Goal: Task Accomplishment & Management: Use online tool/utility

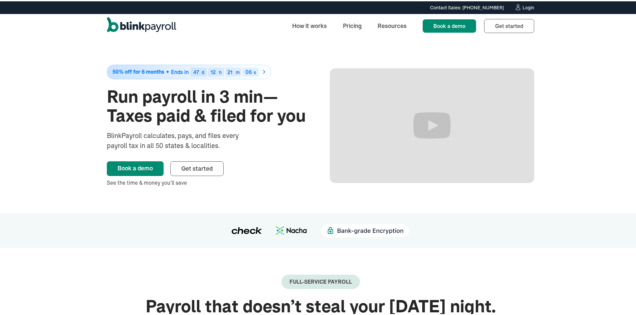
click at [524, 7] on div "Login" at bounding box center [528, 6] width 12 height 5
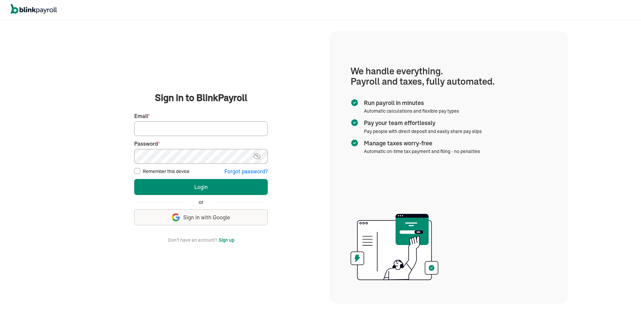
click at [186, 125] on input "Email *" at bounding box center [200, 128] width 133 height 15
type input "lekitah@yahoo.com"
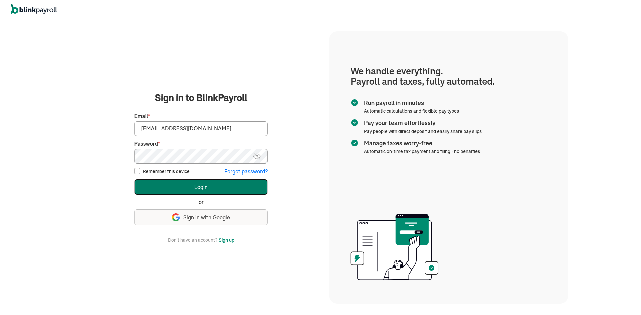
drag, startPoint x: 164, startPoint y: 189, endPoint x: 156, endPoint y: 194, distance: 9.3
click at [160, 189] on button "Login" at bounding box center [200, 187] width 133 height 16
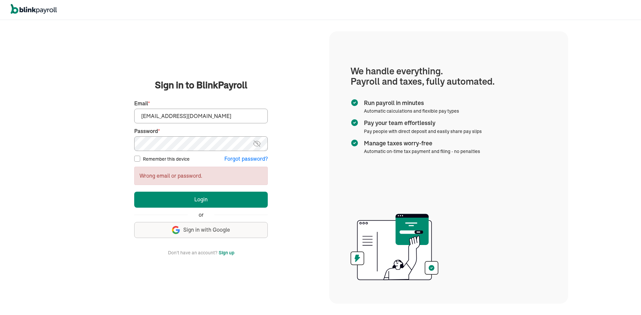
click at [105, 140] on main "Sign in to BlinkPayroll Sign in 30-day free trial Sign up now, get 20% off for …" at bounding box center [201, 167] width 240 height 178
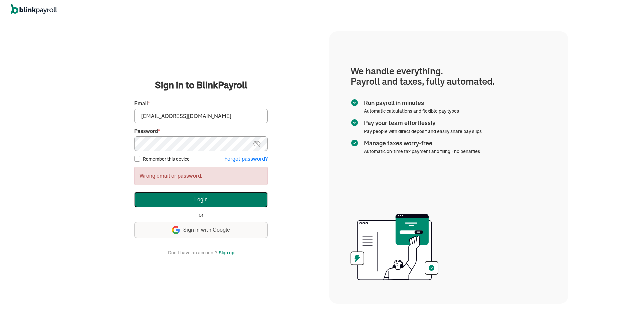
click at [155, 195] on button "Login" at bounding box center [200, 200] width 133 height 16
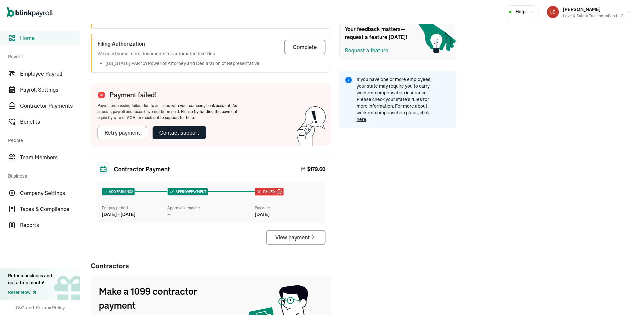
scroll to position [222, 0]
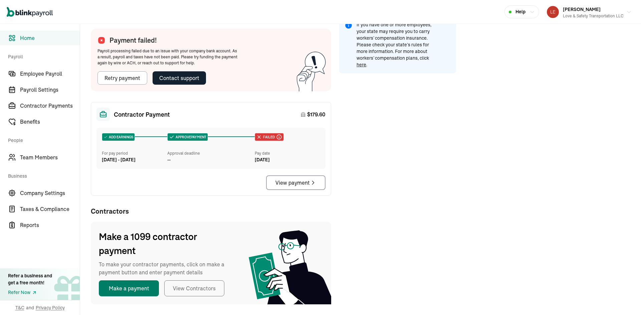
click at [139, 290] on button "Make a payment" at bounding box center [129, 289] width 60 height 16
select select "direct_deposit"
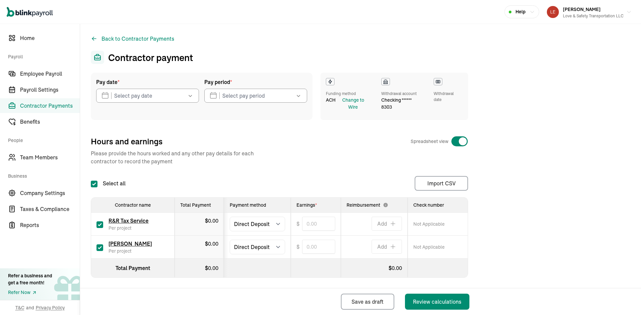
click at [100, 223] on input "checkbox" at bounding box center [99, 225] width 7 height 7
checkbox input "false"
type input "0.00"
click at [251, 245] on select "Select method Direct Deposit Cash/Check" at bounding box center [257, 247] width 55 height 15
select select "manual"
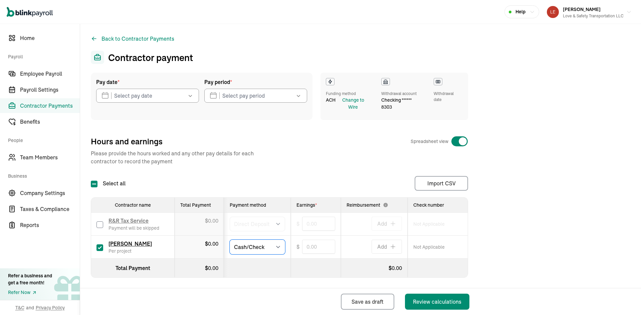
click at [230, 240] on select "Select method Direct Deposit Cash/Check" at bounding box center [257, 247] width 55 height 15
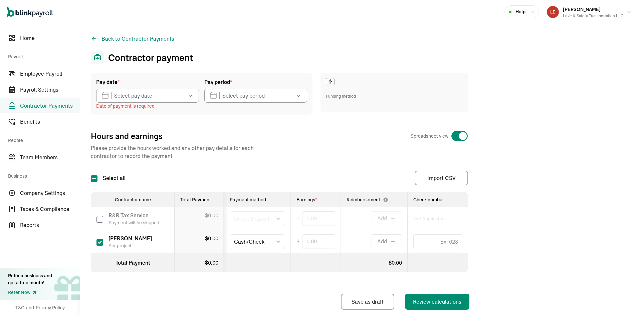
click at [192, 97] on icon "button" at bounding box center [190, 95] width 7 height 7
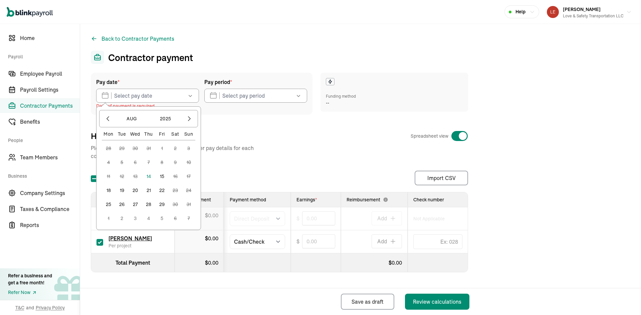
click at [162, 176] on button "15" at bounding box center [161, 176] width 13 height 13
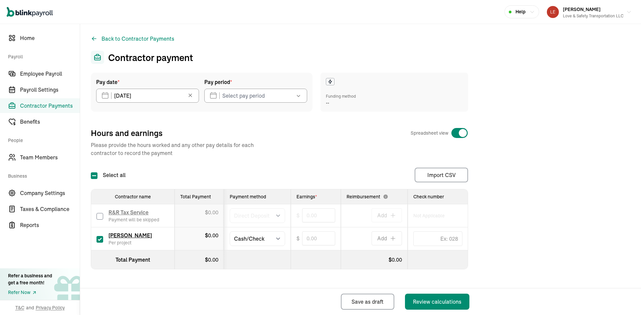
click at [298, 97] on icon "button" at bounding box center [298, 95] width 7 height 7
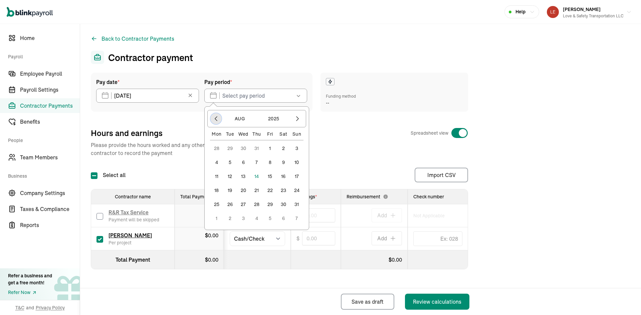
click at [214, 117] on icon "button" at bounding box center [216, 118] width 7 height 7
click at [258, 204] on button "31" at bounding box center [256, 204] width 13 height 13
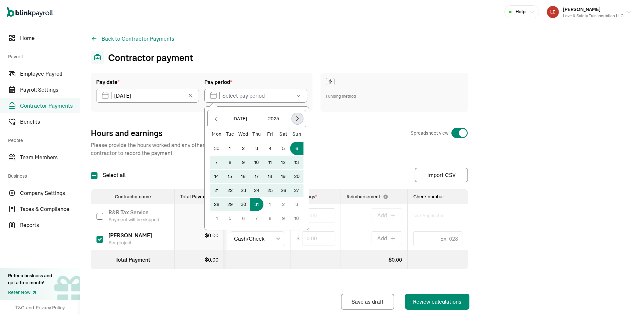
click at [296, 118] on icon "button" at bounding box center [297, 118] width 7 height 7
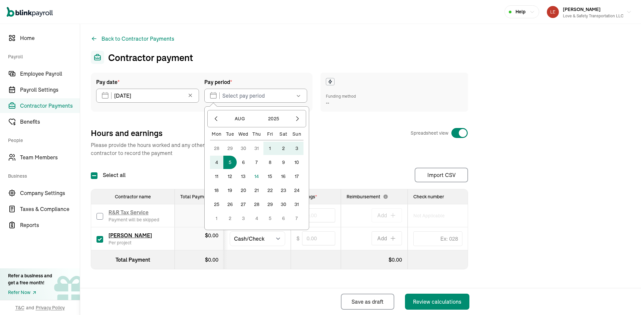
click at [231, 163] on button "5" at bounding box center [229, 162] width 13 height 13
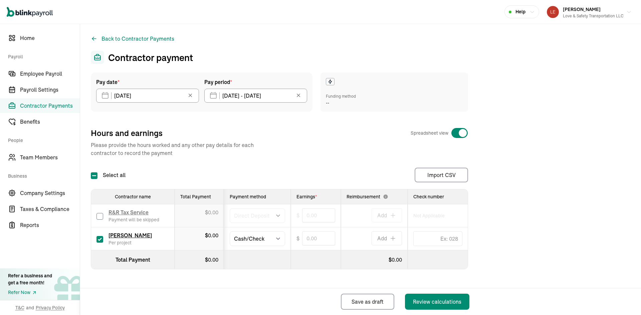
type input "07/31/2025 - 08/05/2025"
click at [314, 239] on input "text" at bounding box center [318, 239] width 33 height 14
type input "373.60"
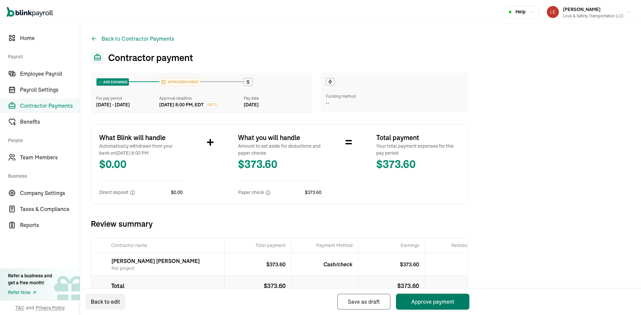
click at [420, 302] on button "Approve payment" at bounding box center [432, 302] width 73 height 16
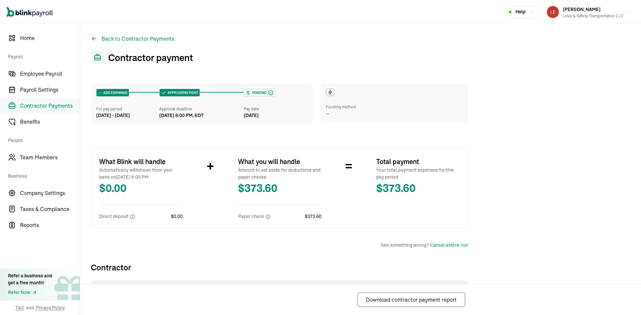
click at [515, 149] on div "ADD EARNINGS For pay period Jul 31 - Aug 5, 2025 APPROVE PAYMENT Approval deadl…" at bounding box center [360, 213] width 539 height 281
click at [626, 12] on icon "button" at bounding box center [628, 12] width 5 height 5
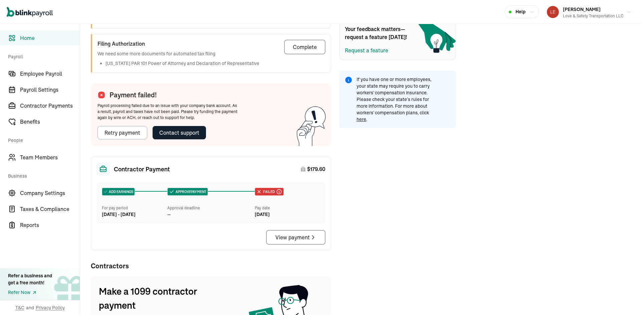
scroll to position [222, 0]
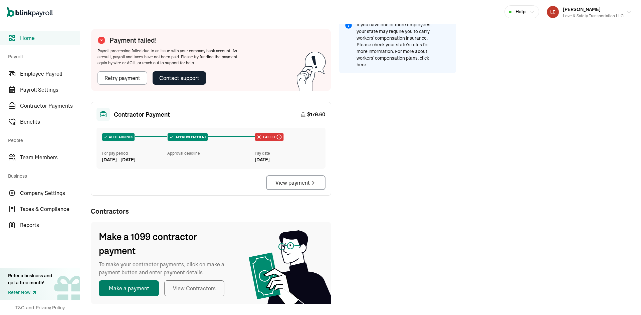
click at [139, 290] on button "Make a payment" at bounding box center [129, 289] width 60 height 16
select select "direct_deposit"
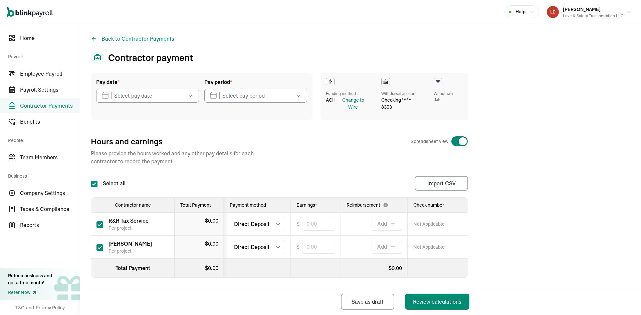
click at [100, 223] on input "checkbox" at bounding box center [99, 225] width 7 height 7
checkbox input "false"
type input "0.00"
click at [251, 245] on select "Select method Direct Deposit Cash/Check" at bounding box center [257, 247] width 55 height 15
select select "manual"
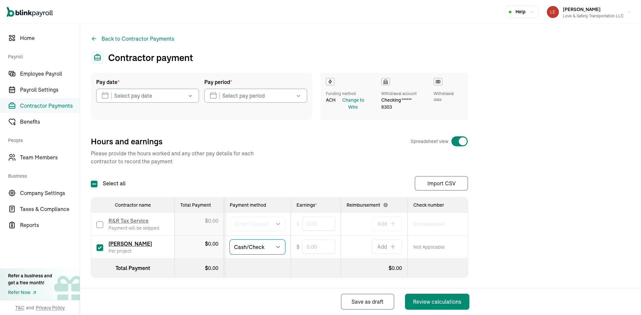
click at [230, 240] on select "Select method Direct Deposit Cash/Check" at bounding box center [257, 247] width 55 height 15
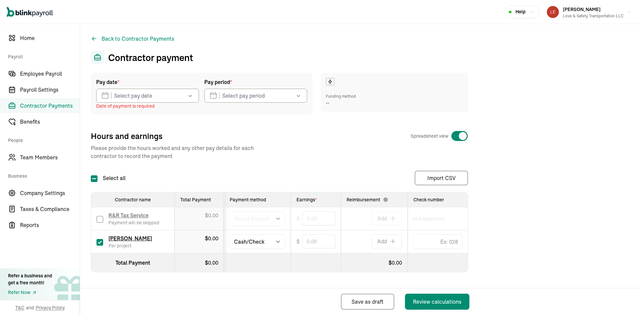
click at [192, 97] on icon "button" at bounding box center [190, 95] width 7 height 7
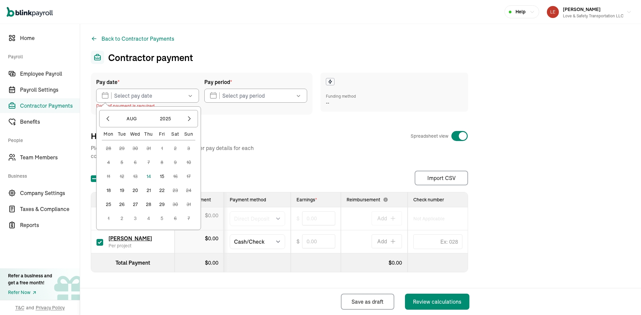
click at [162, 176] on button "15" at bounding box center [161, 176] width 13 height 13
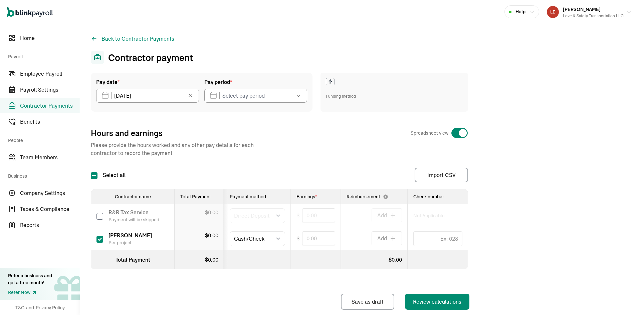
click at [298, 97] on icon "button" at bounding box center [298, 95] width 7 height 7
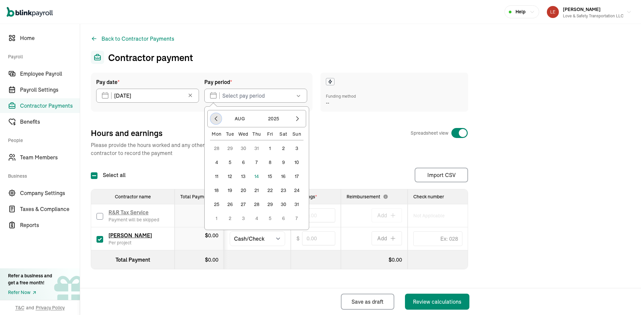
click at [214, 117] on icon "button" at bounding box center [216, 118] width 7 height 7
click at [258, 204] on button "31" at bounding box center [256, 204] width 13 height 13
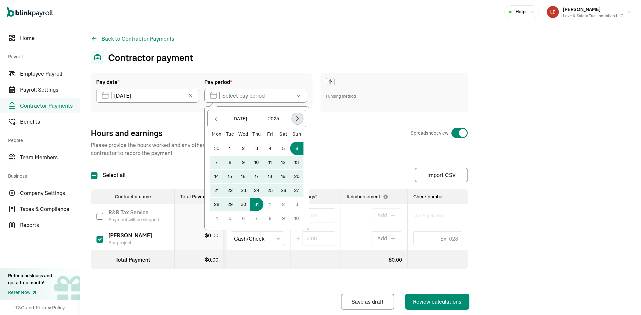
click at [296, 118] on icon "button" at bounding box center [297, 118] width 7 height 7
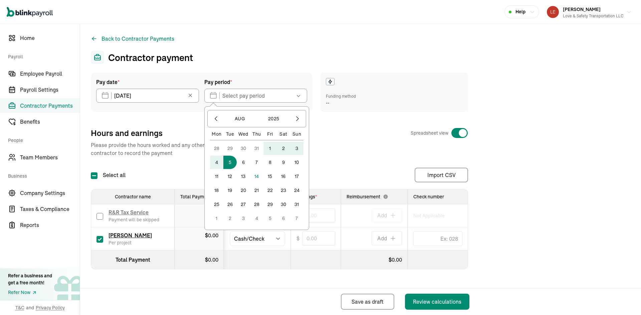
click at [231, 163] on button "5" at bounding box center [229, 162] width 13 height 13
type input "07/31/2025 - 08/05/2025"
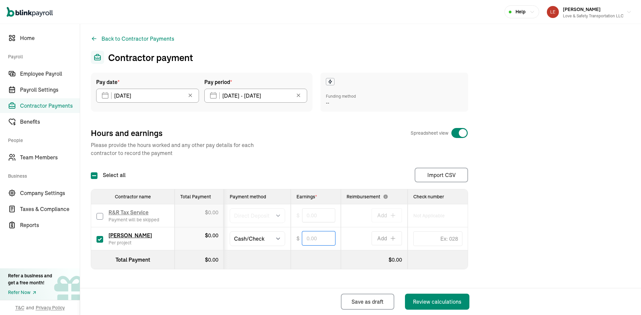
click at [314, 239] on input "text" at bounding box center [318, 239] width 33 height 14
type input "373.60"
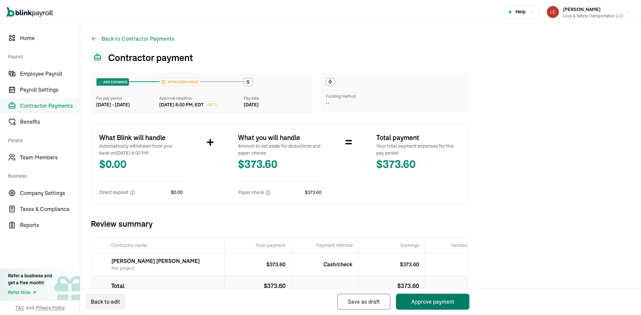
click at [420, 302] on button "Approve payment" at bounding box center [432, 302] width 73 height 16
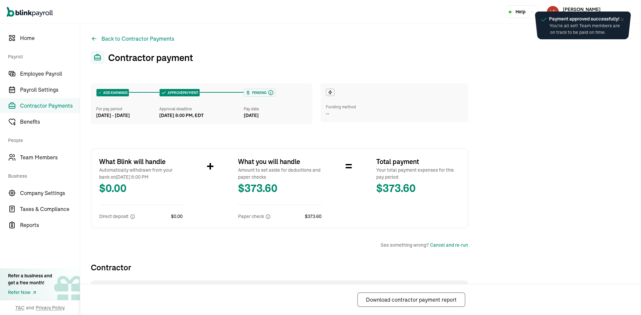
click at [515, 149] on div "ADD EARNINGS For pay period Jul 31 - Aug 5, 2025 APPROVE PAYMENT Approval deadl…" at bounding box center [360, 213] width 539 height 281
